Goal: Task Accomplishment & Management: Use online tool/utility

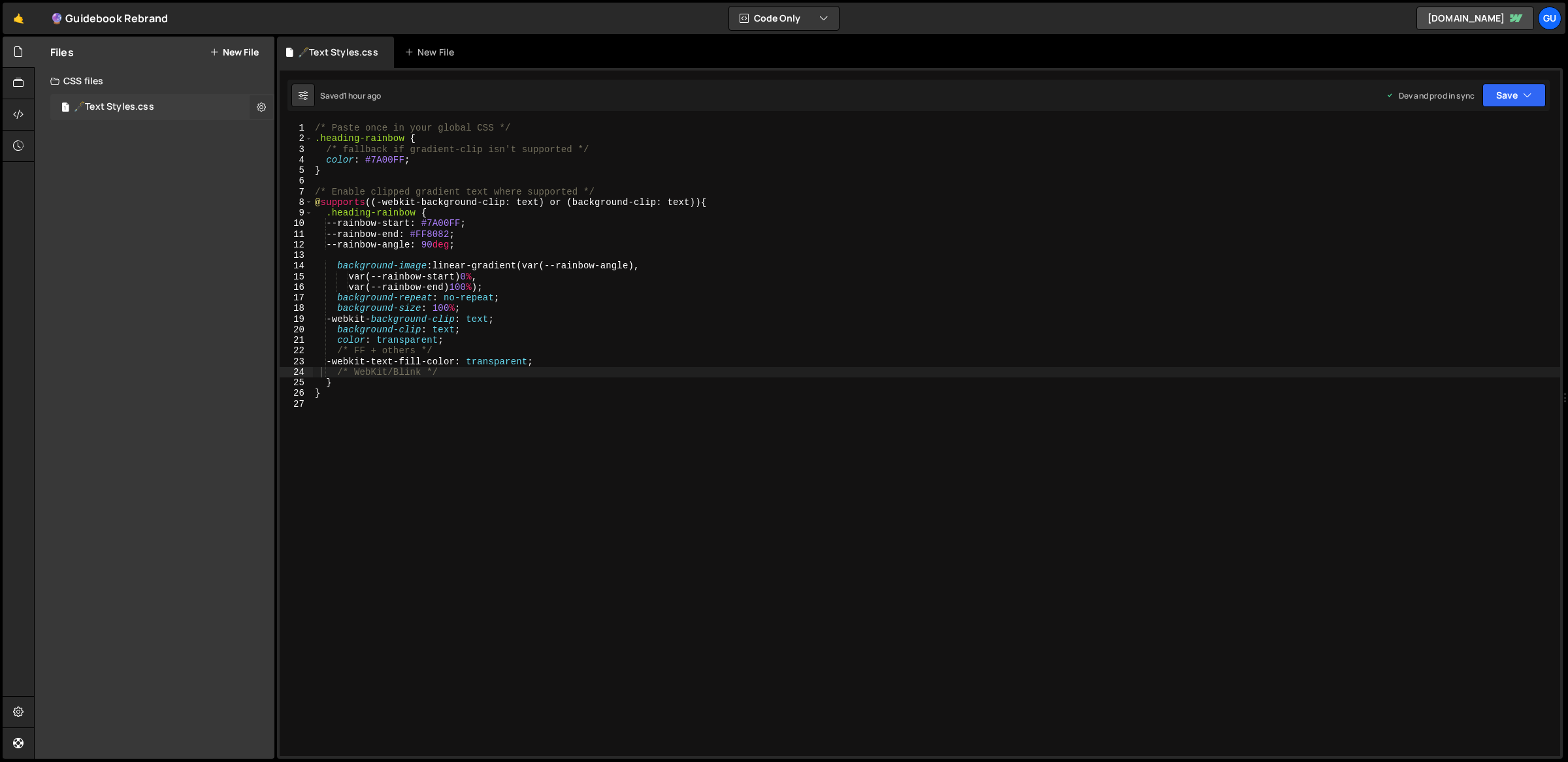
click at [263, 105] on icon at bounding box center [262, 107] width 9 height 13
click at [299, 134] on button "Edit File Settings" at bounding box center [341, 134] width 128 height 26
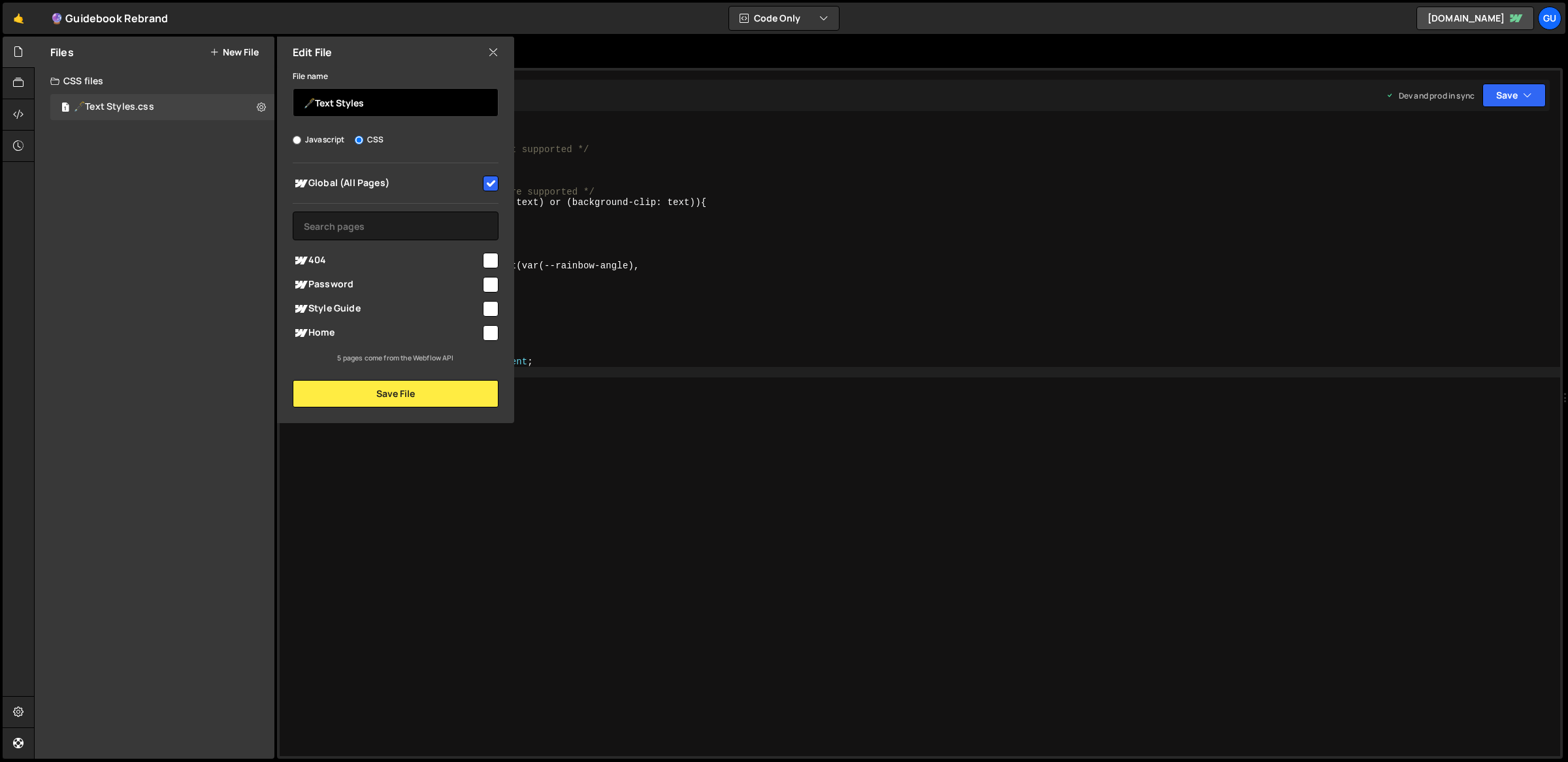
click at [309, 106] on input "🖋️Text Styles" at bounding box center [396, 103] width 206 height 29
type input "Text Styles"
drag, startPoint x: 448, startPoint y: 385, endPoint x: 455, endPoint y: 385, distance: 7.0
click at [447, 386] on button "Save File" at bounding box center [396, 394] width 206 height 27
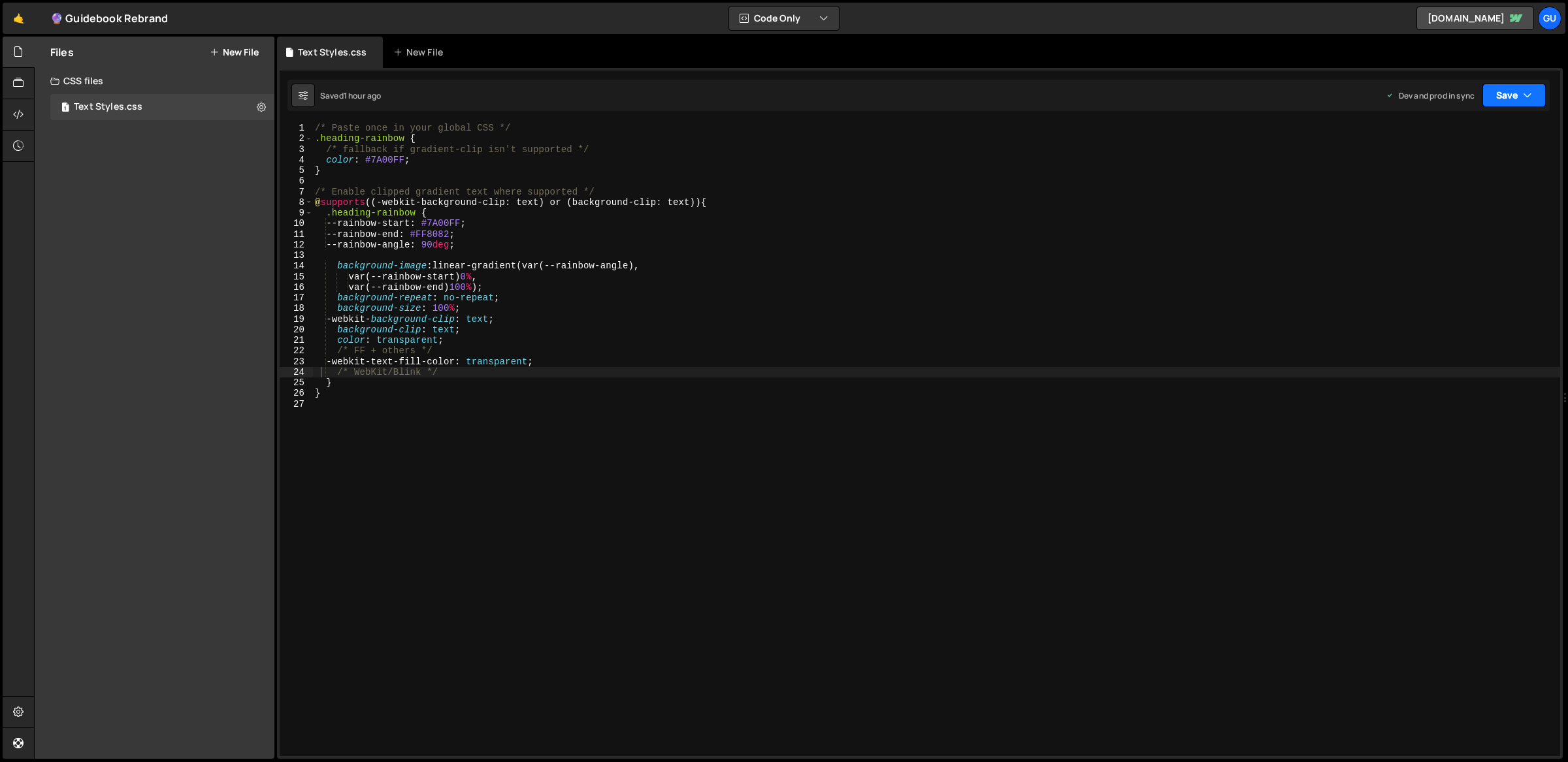
click at [1504, 97] on button "Save" at bounding box center [1515, 96] width 63 height 23
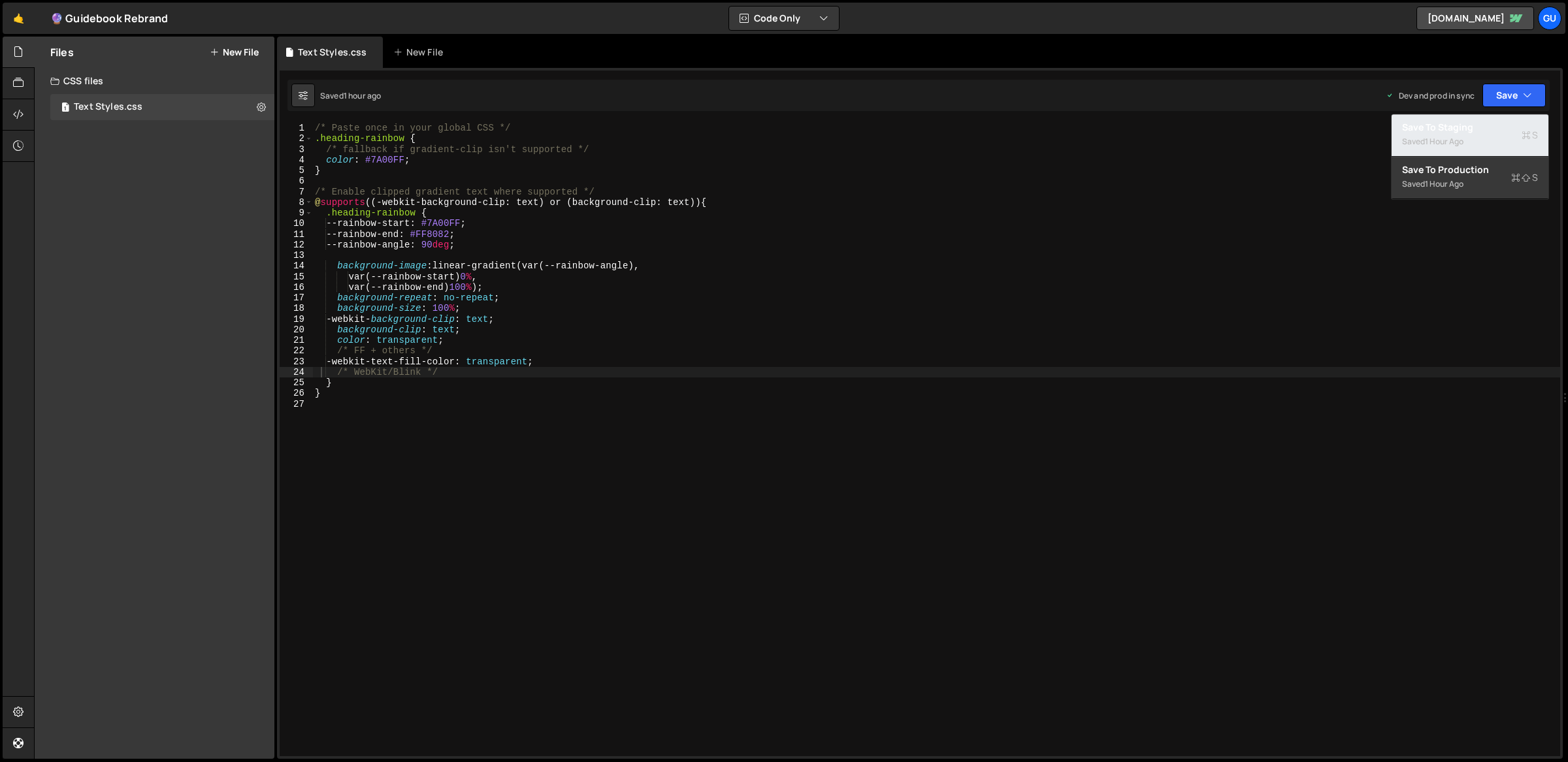
click at [1474, 139] on div "Saved 1 hour ago" at bounding box center [1470, 141] width 136 height 15
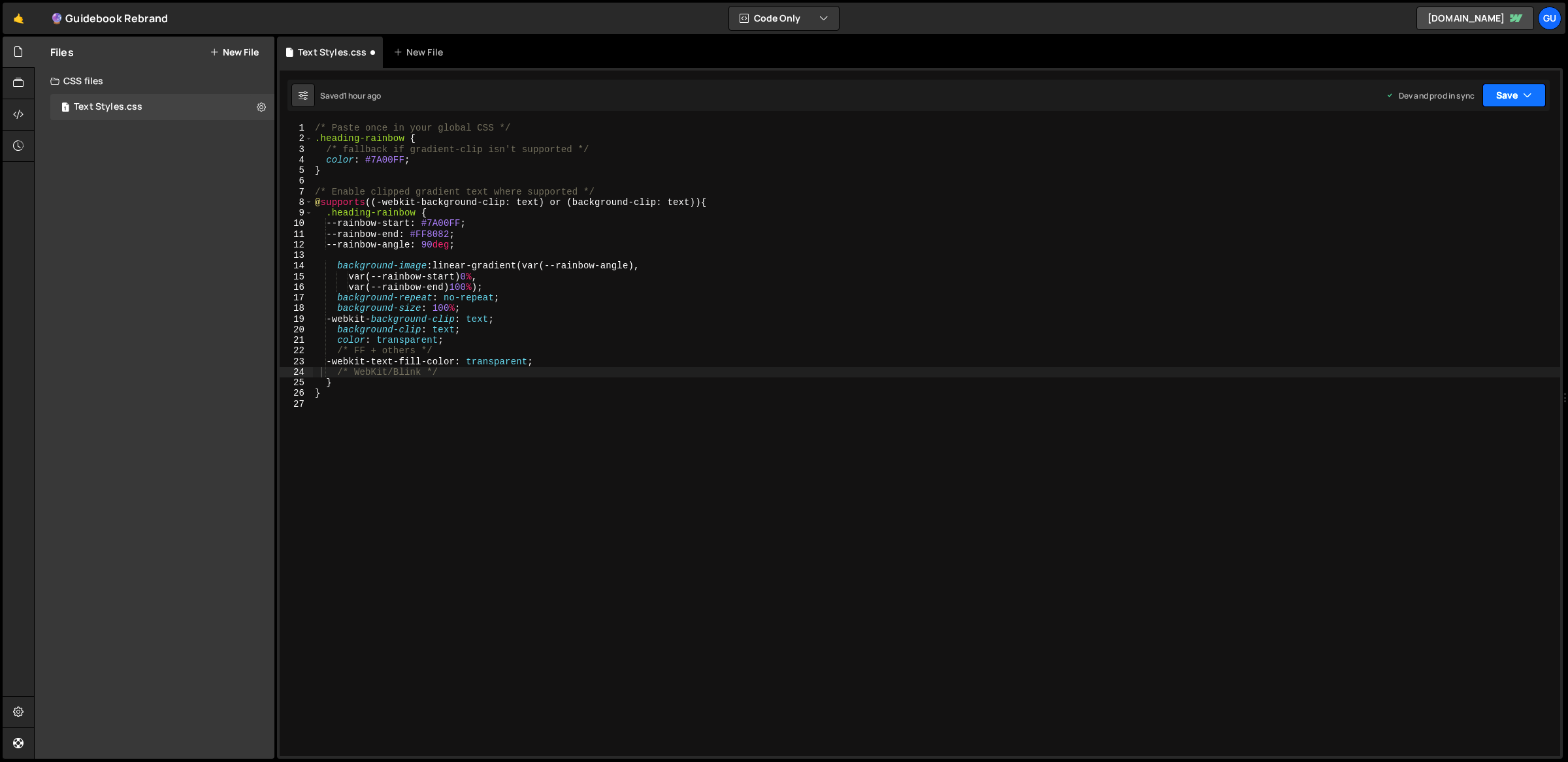
click at [1517, 105] on button "Save" at bounding box center [1515, 96] width 63 height 23
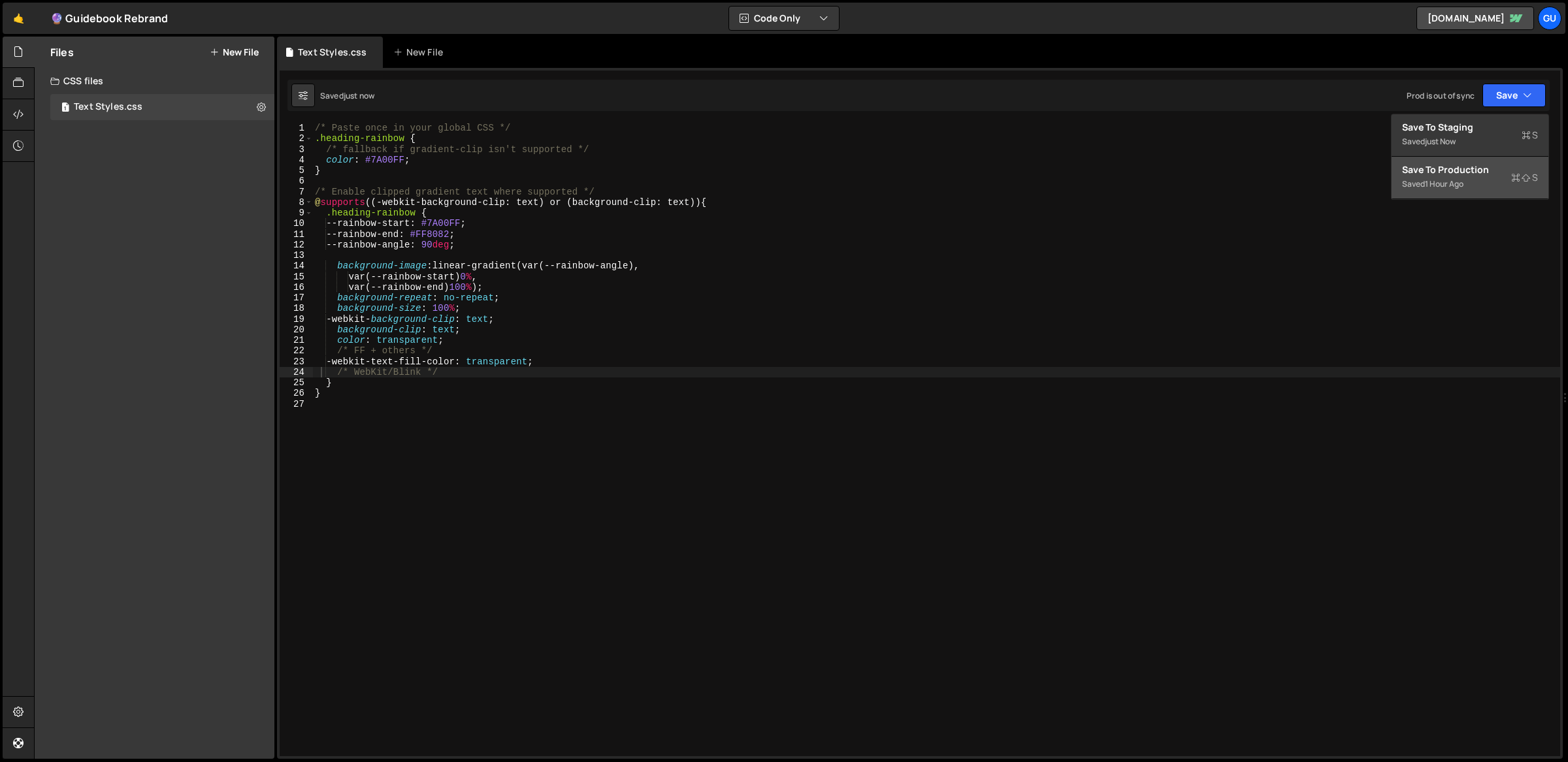
click at [1497, 181] on div "Saved 1 hour ago" at bounding box center [1470, 184] width 136 height 15
click at [429, 352] on div "/* Paste once in your global CSS */ .heading-rainbow { /* fallback if gradient-…" at bounding box center [936, 450] width 1249 height 656
click at [416, 385] on div "/* Paste once in your global CSS */ .heading-rainbow { /* fallback if gradient-…" at bounding box center [936, 450] width 1249 height 656
click at [401, 394] on div "/* Paste once in your global CSS */ .heading-rainbow { /* fallback if gradient-…" at bounding box center [936, 450] width 1249 height 656
type textarea "}"
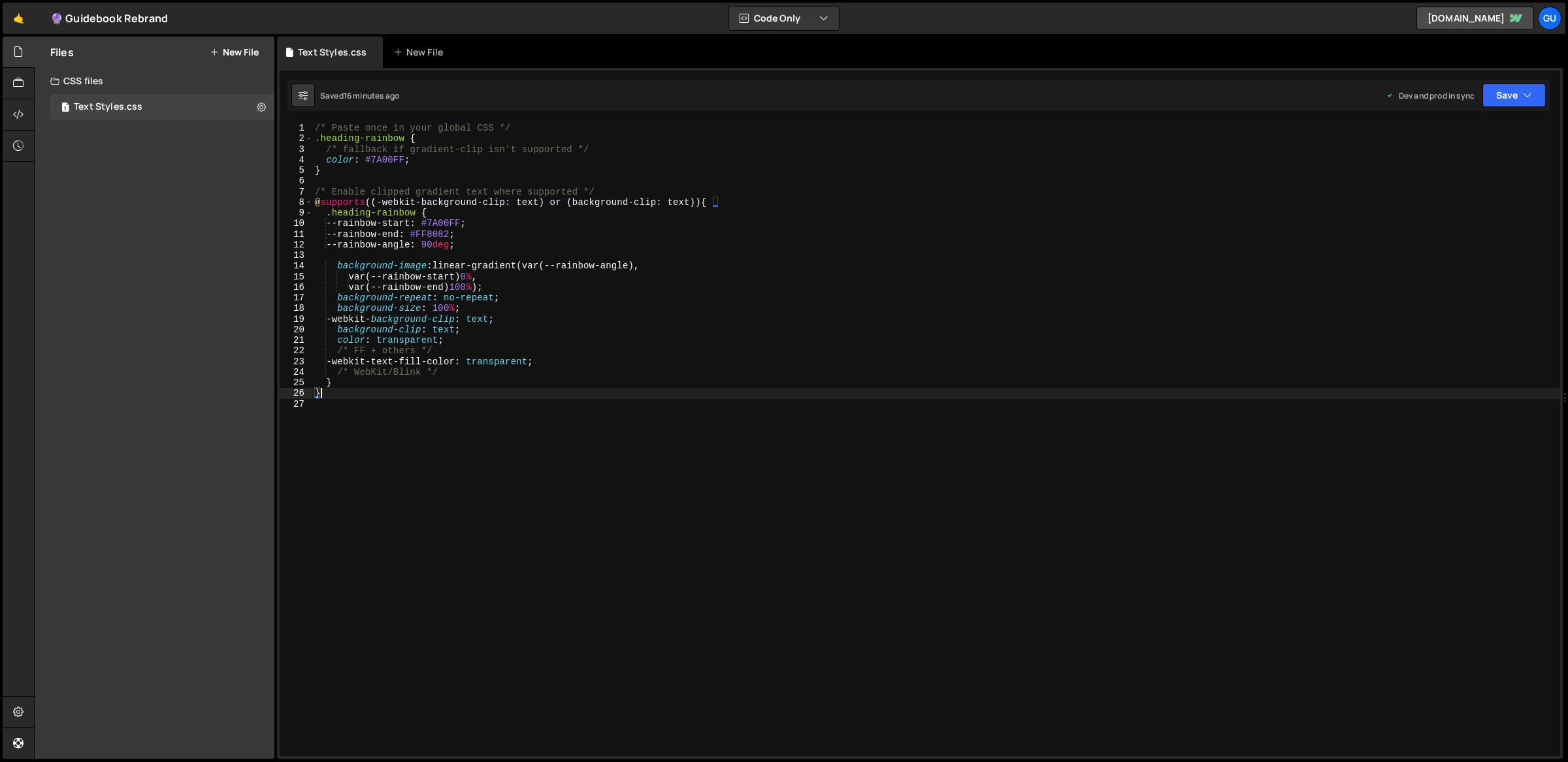
click at [227, 218] on div "Files New File Create your first file Get started by starting a Javascript or C…" at bounding box center [154, 398] width 240 height 722
click at [267, 105] on button at bounding box center [262, 107] width 23 height 23
click at [300, 131] on button "Edit File Settings" at bounding box center [341, 134] width 128 height 26
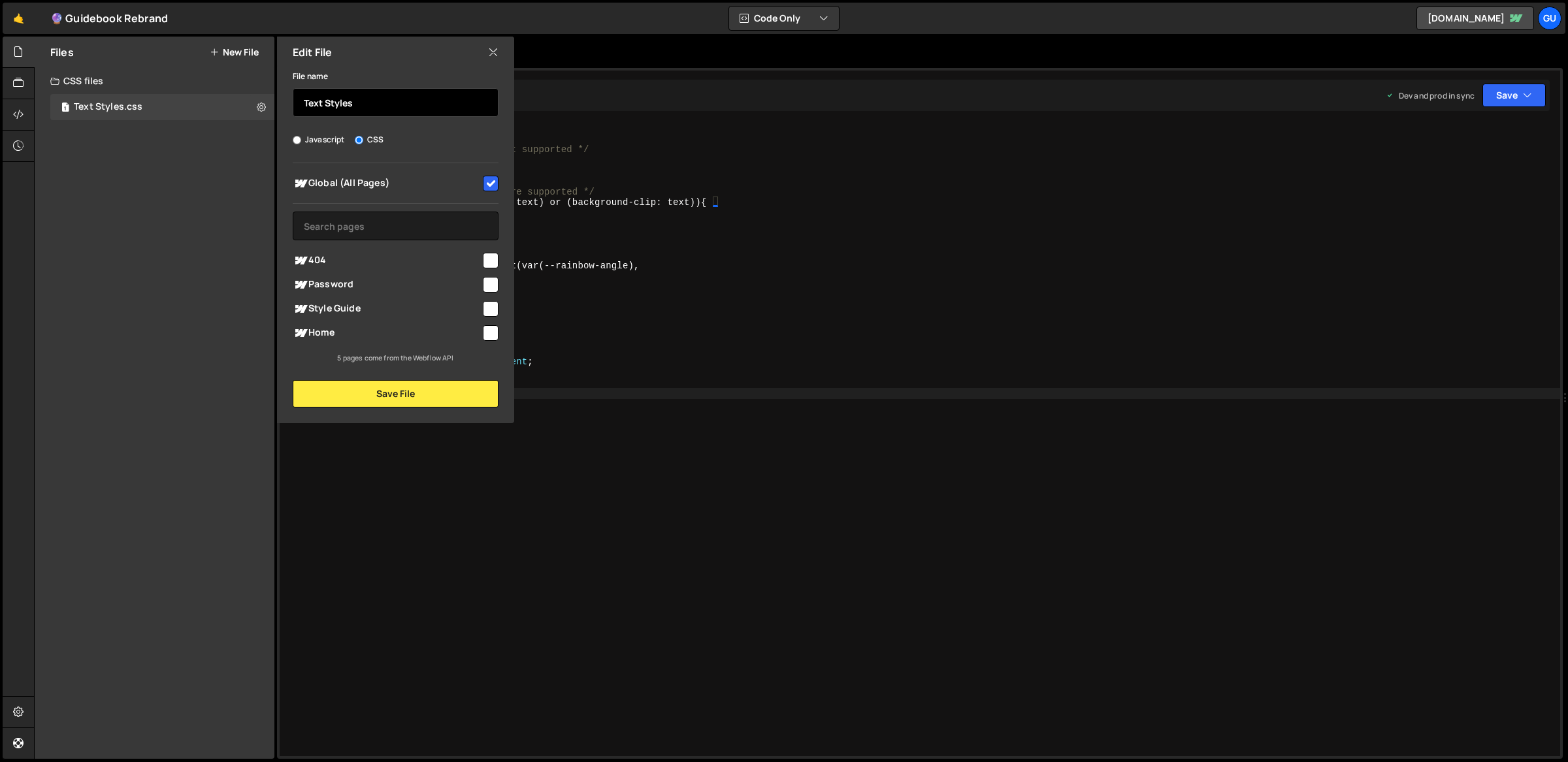
click at [304, 98] on input "Text Styles" at bounding box center [396, 103] width 206 height 29
click at [205, 179] on div "Files New File Create your first file Get started by starting a Javascript or C…" at bounding box center [154, 398] width 240 height 722
click at [706, 179] on div "/* Paste once in your global CSS */ .heading-rainbow { /* fallback if gradient-…" at bounding box center [936, 450] width 1249 height 656
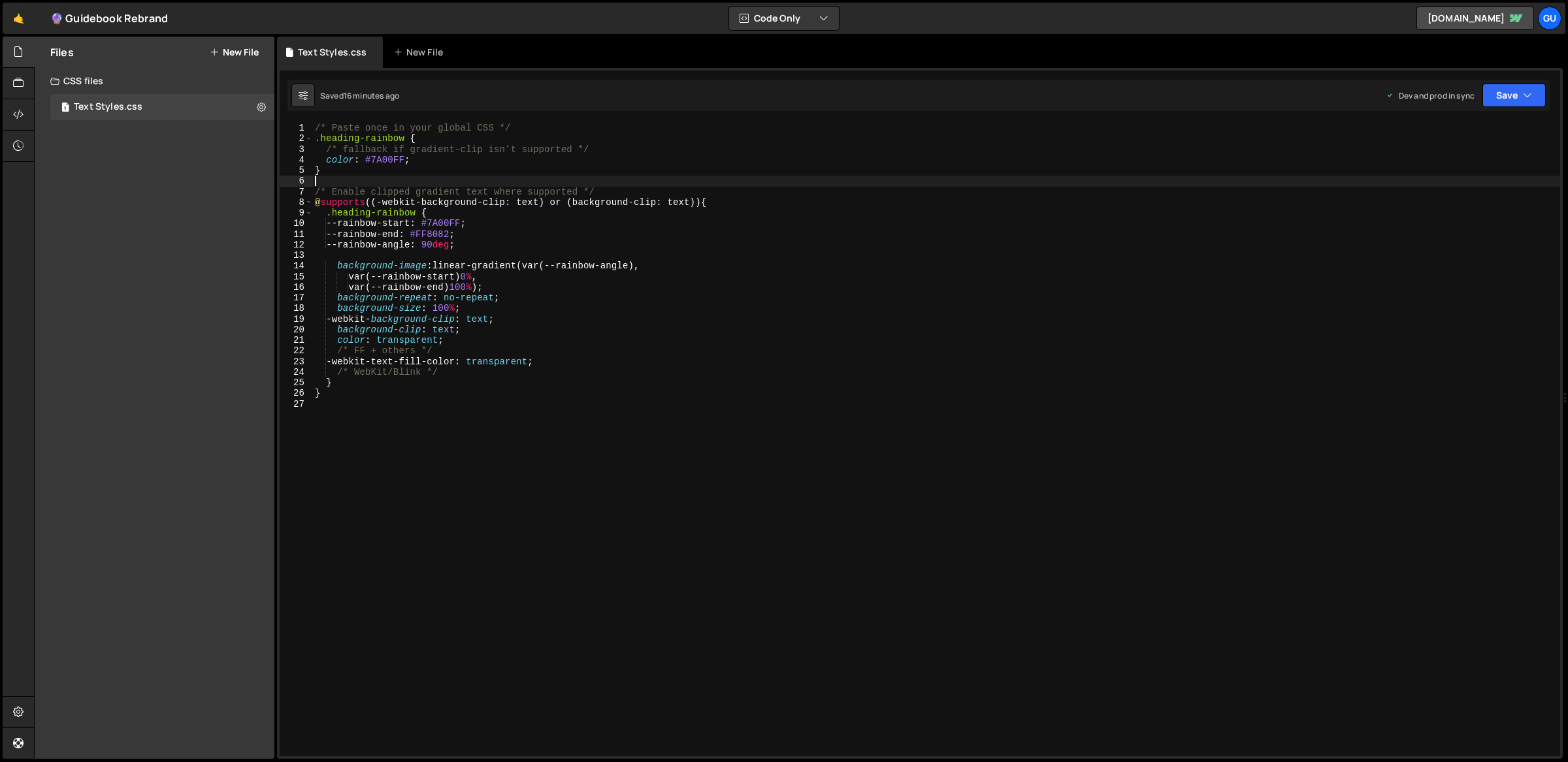
click at [251, 59] on div "Files New File" at bounding box center [154, 52] width 240 height 32
click at [251, 56] on button "New File" at bounding box center [235, 52] width 49 height 11
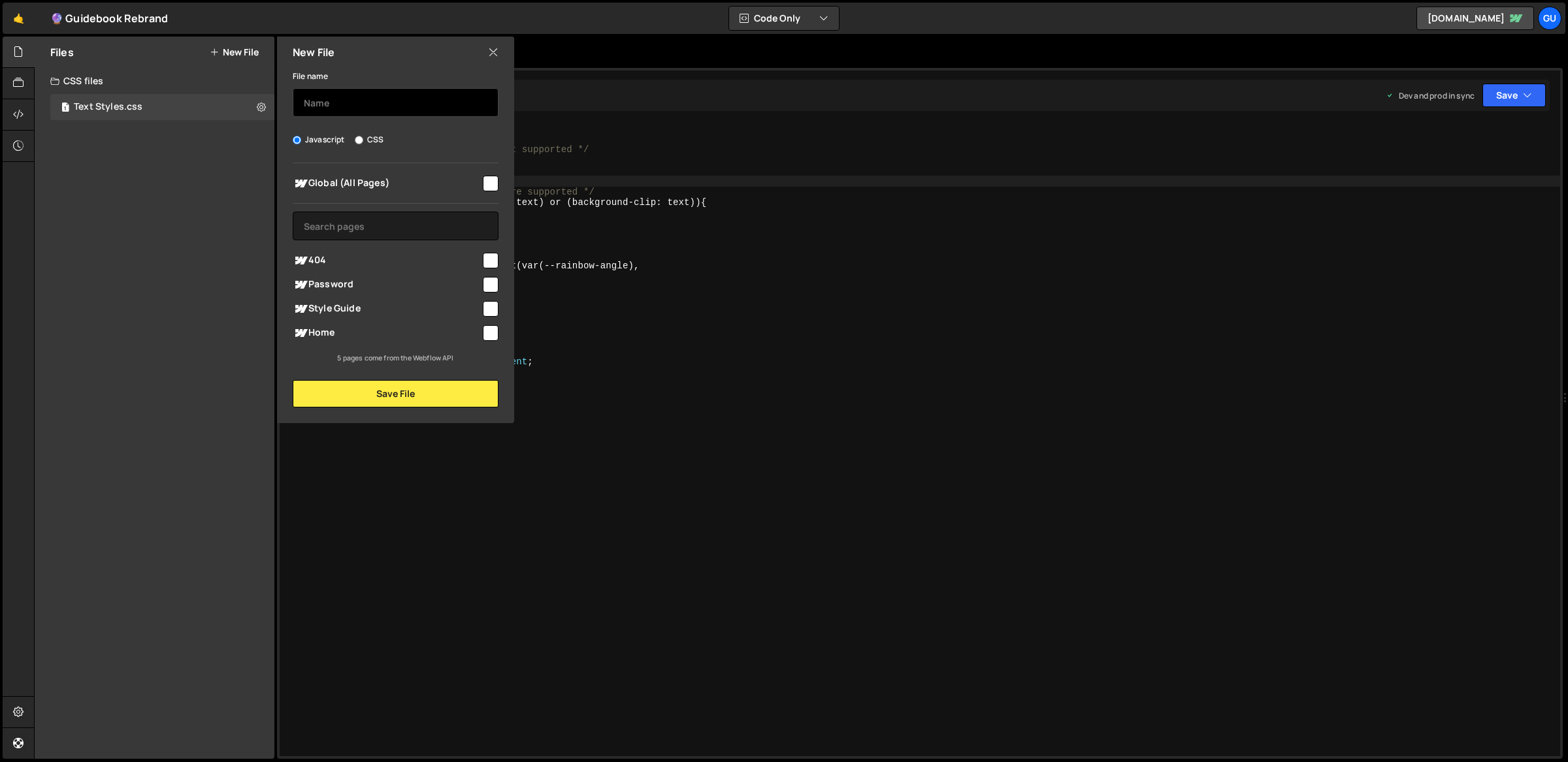
click at [381, 106] on input "text" at bounding box center [396, 103] width 206 height 29
type input "Borders"
type input "Design Styles"
click at [488, 188] on input "checkbox" at bounding box center [490, 183] width 15 height 15
checkbox input "true"
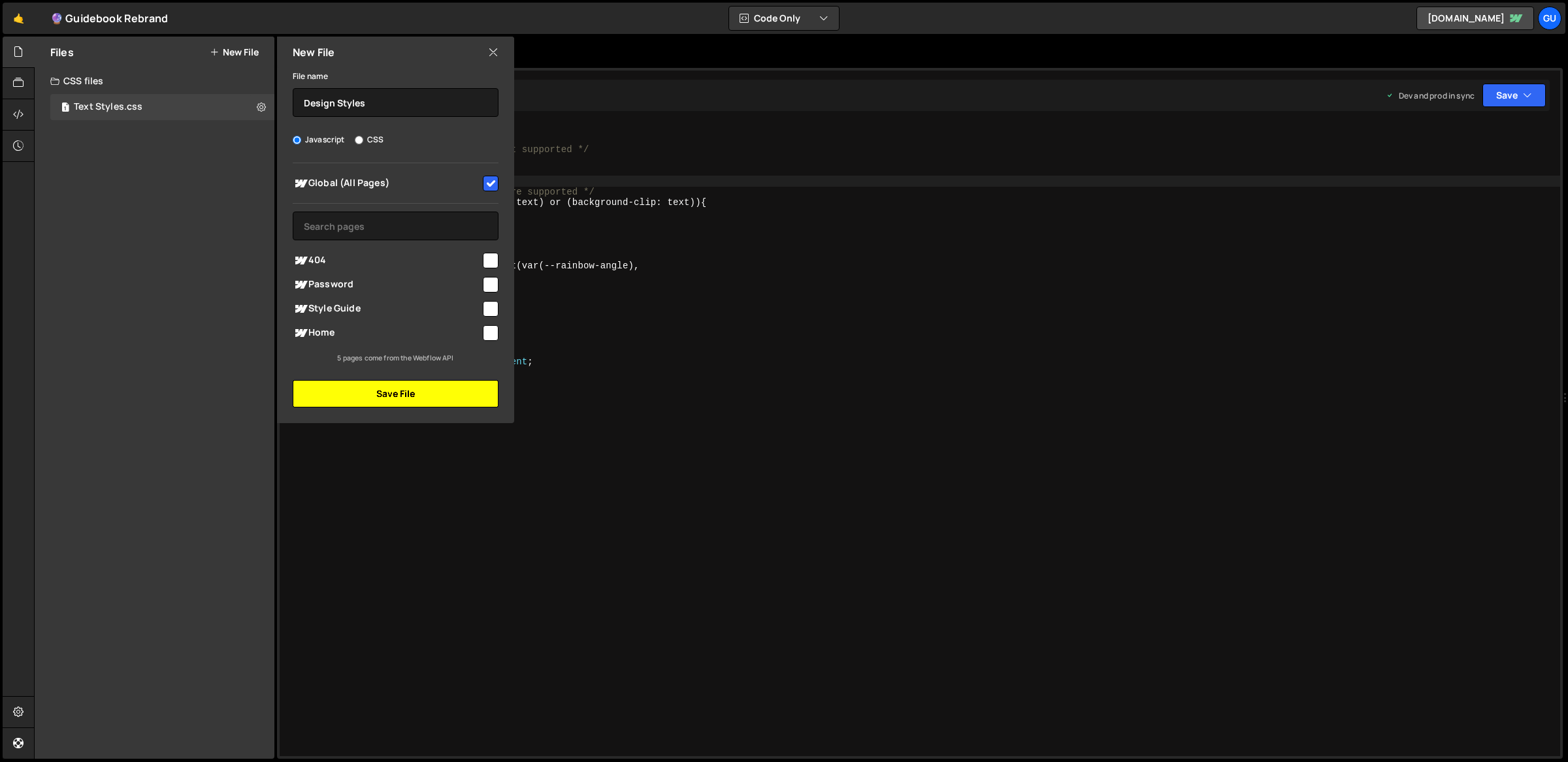
click at [484, 401] on button "Save File" at bounding box center [396, 394] width 206 height 27
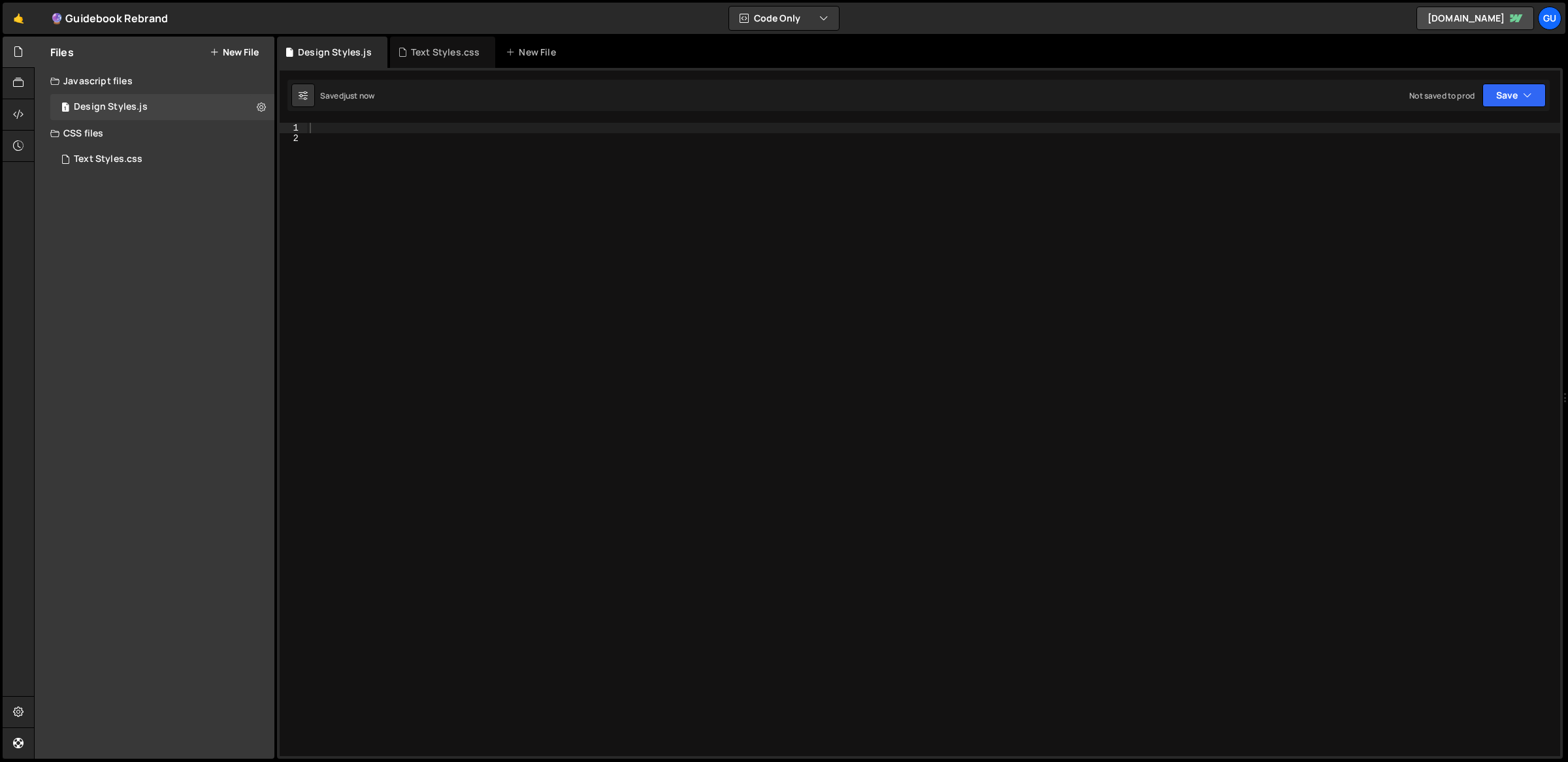
click at [782, 151] on div at bounding box center [934, 450] width 1254 height 656
paste textarea "}"
type textarea "}"
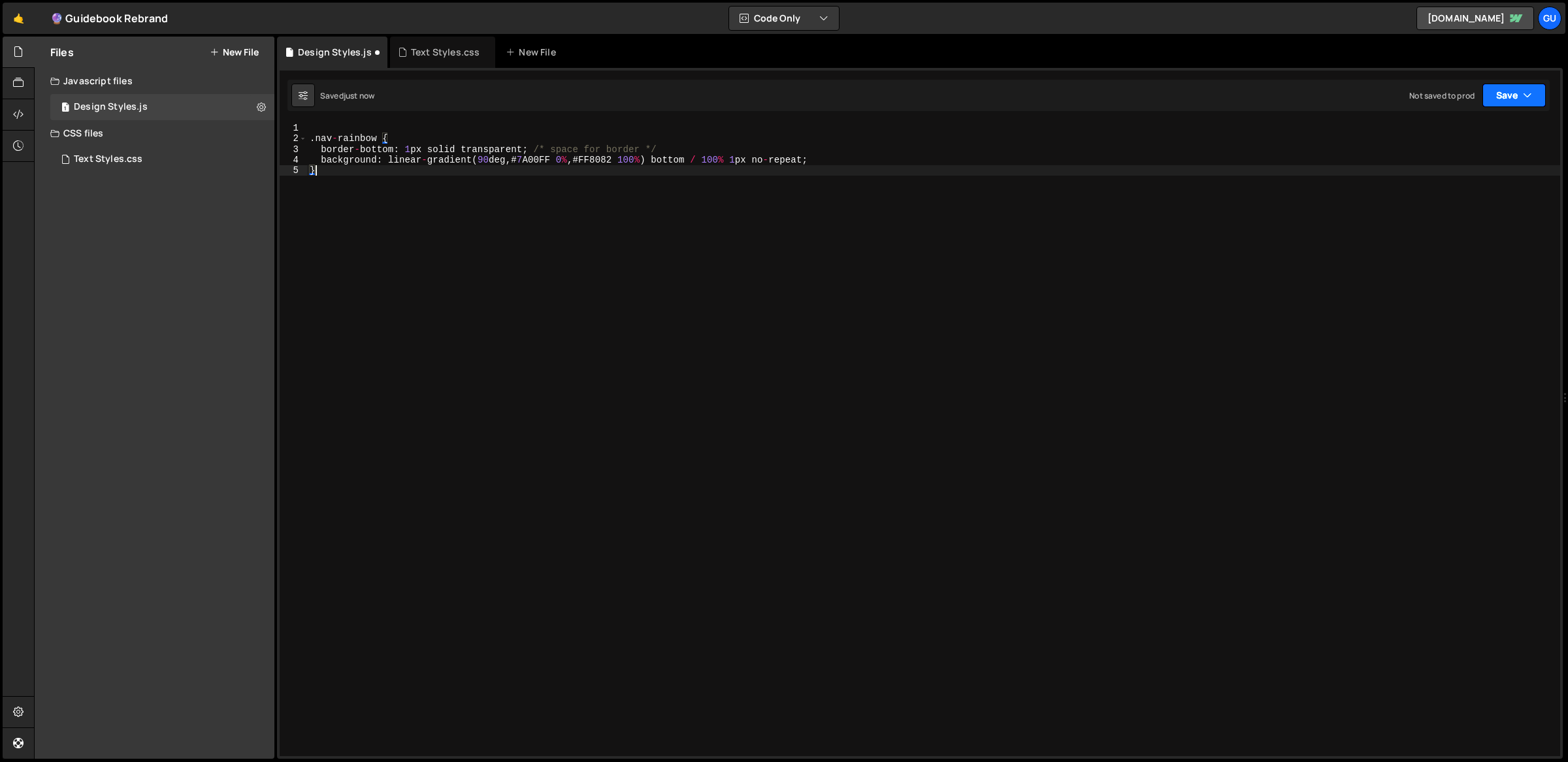
click at [1517, 93] on button "Save" at bounding box center [1515, 96] width 63 height 23
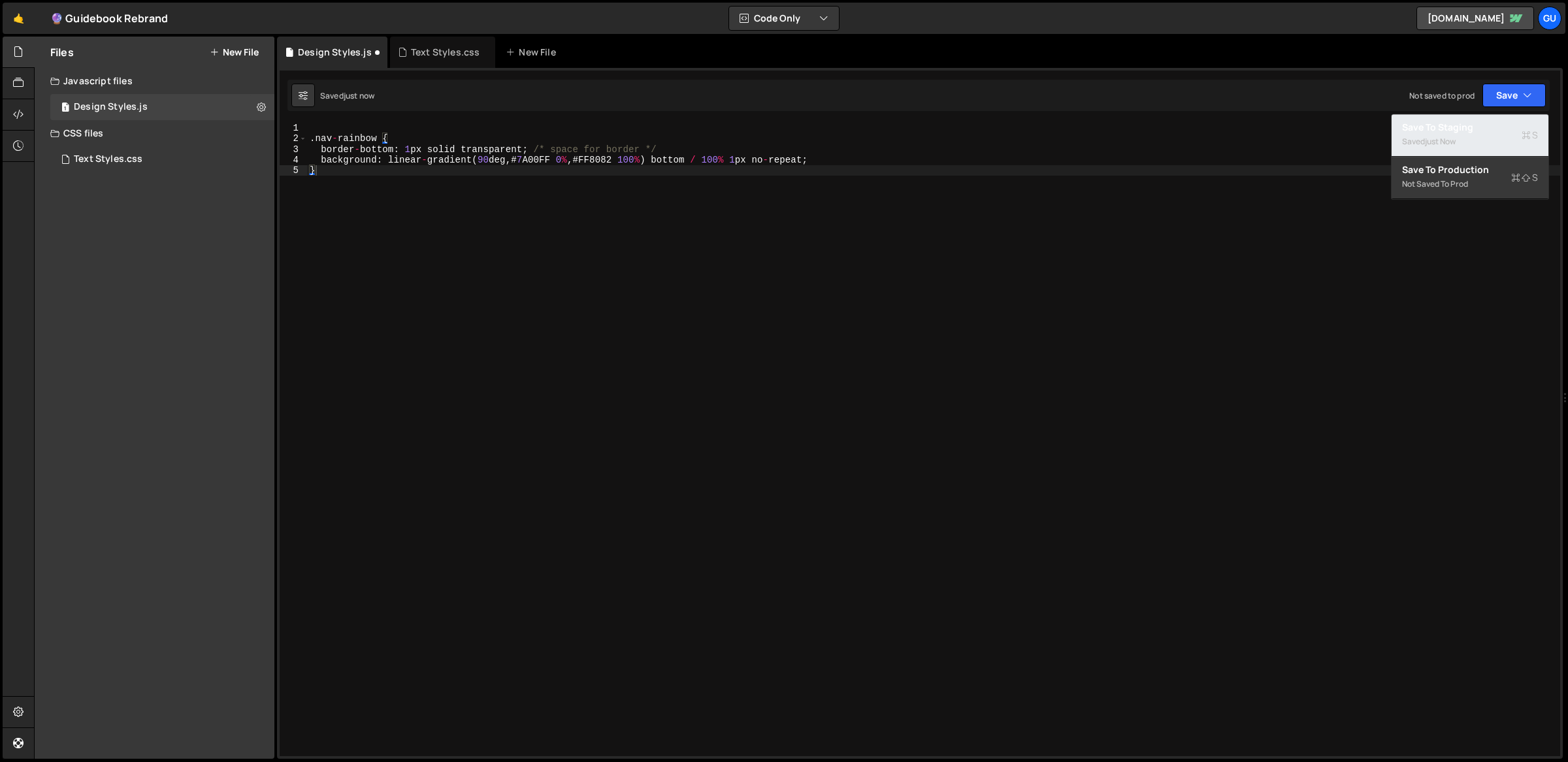
click at [1491, 129] on div "Save to Staging S" at bounding box center [1470, 127] width 136 height 13
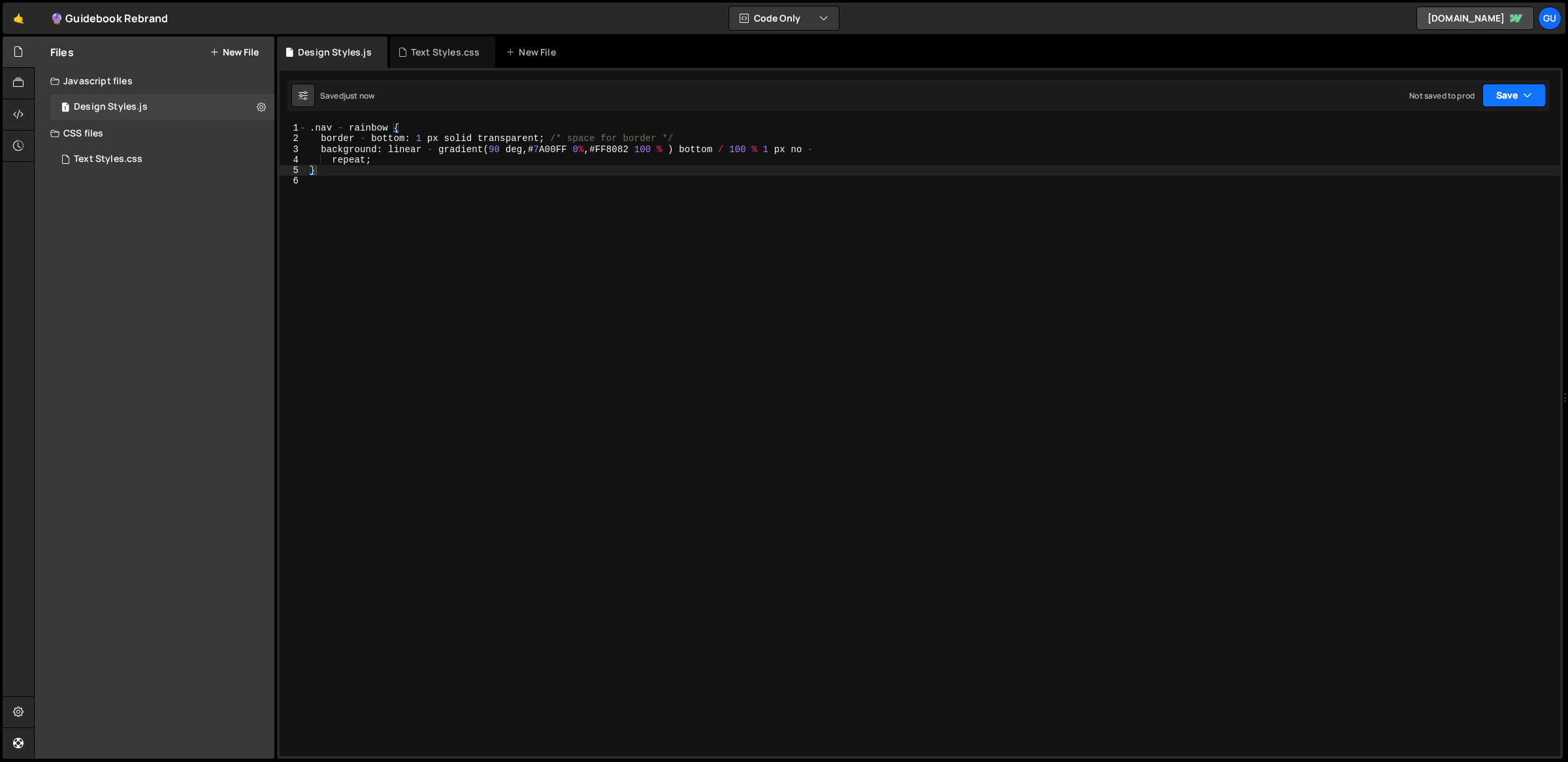
click at [1520, 96] on button "Save" at bounding box center [1515, 96] width 63 height 23
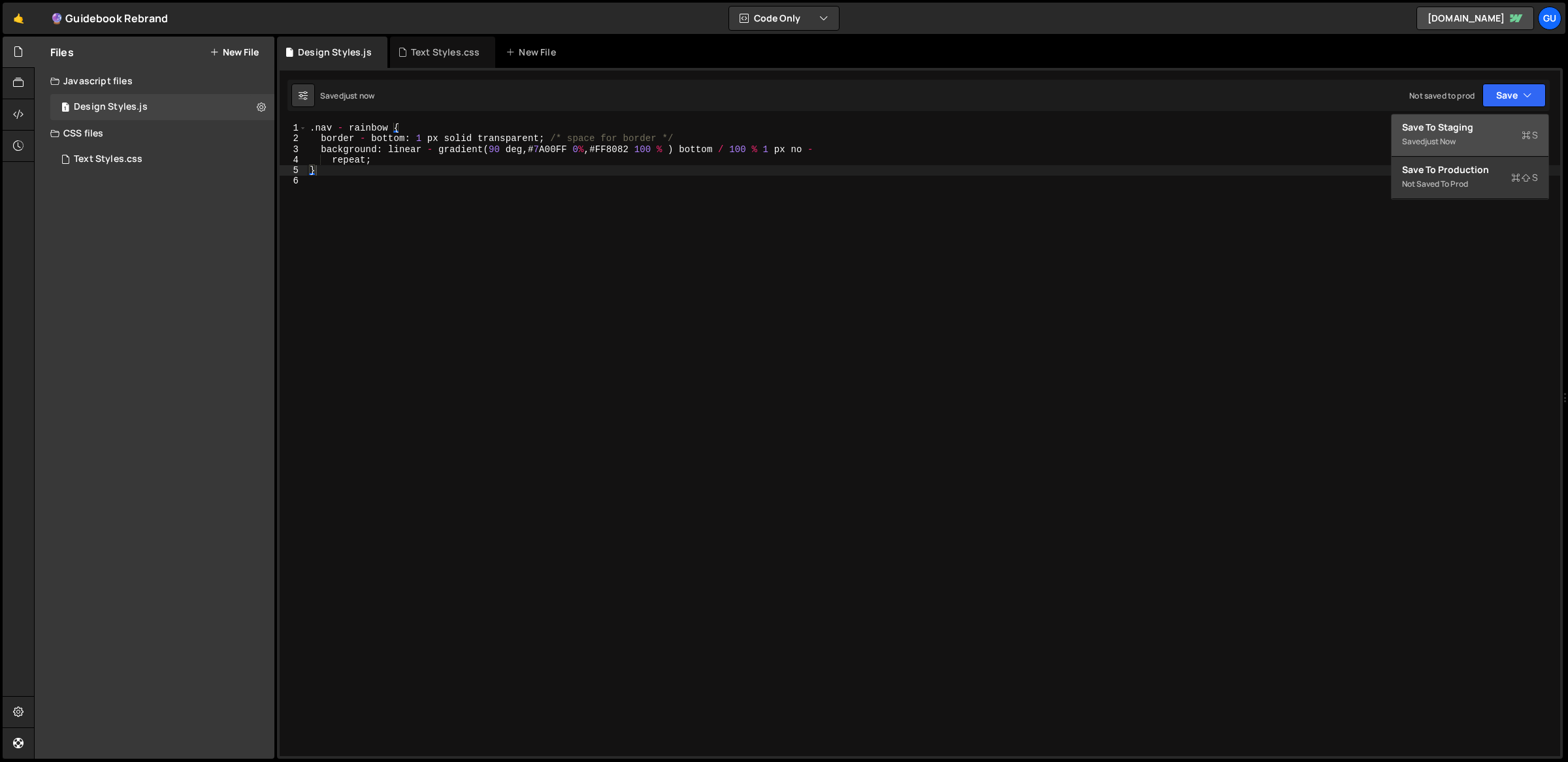
click at [1495, 154] on button "Save to Staging S Saved just now" at bounding box center [1471, 135] width 157 height 42
